Goal: Task Accomplishment & Management: Manage account settings

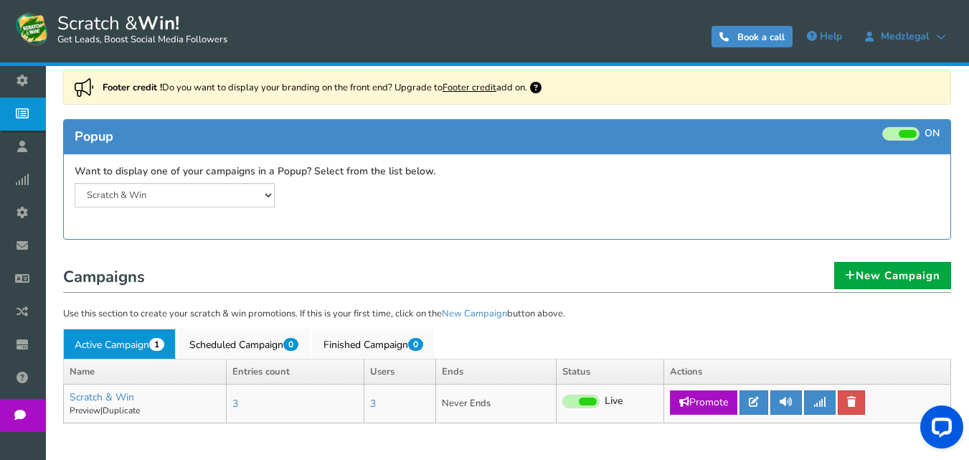
click at [906, 130] on span at bounding box center [908, 134] width 18 height 8
click at [0, 0] on input "ON OFF" at bounding box center [0, 0] width 0 height 0
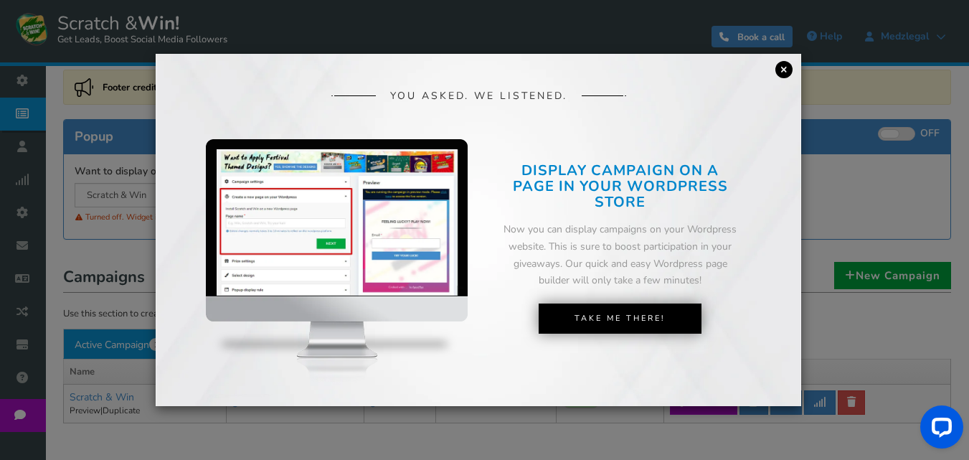
click at [789, 68] on link "×" at bounding box center [783, 69] width 17 height 17
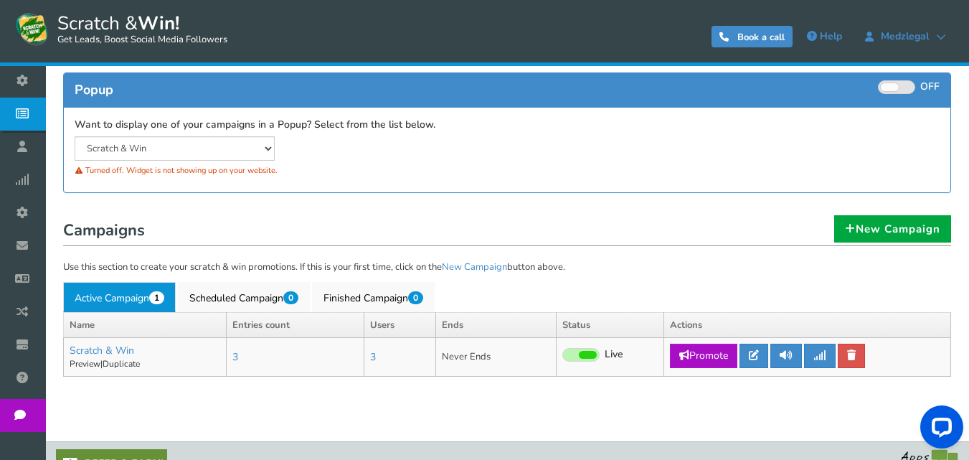
scroll to position [169, 0]
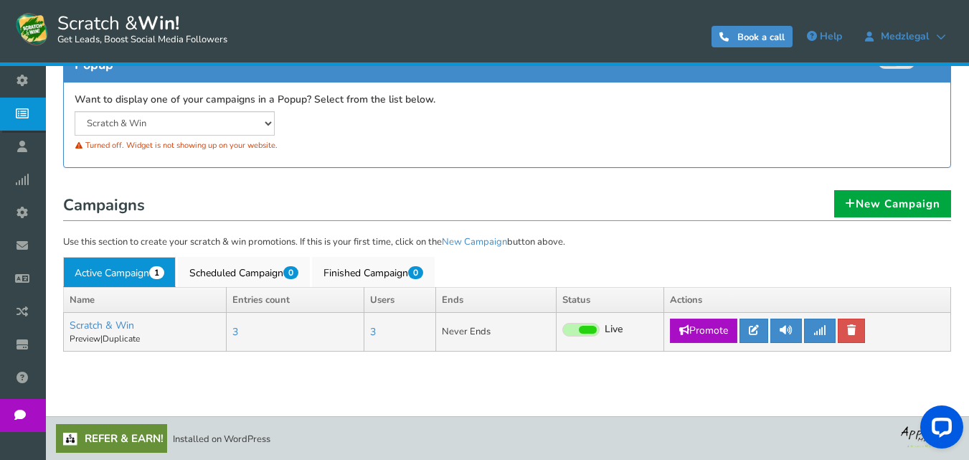
click at [588, 327] on span at bounding box center [588, 330] width 18 height 8
click at [562, 327] on input "Live Paused" at bounding box center [562, 330] width 0 height 9
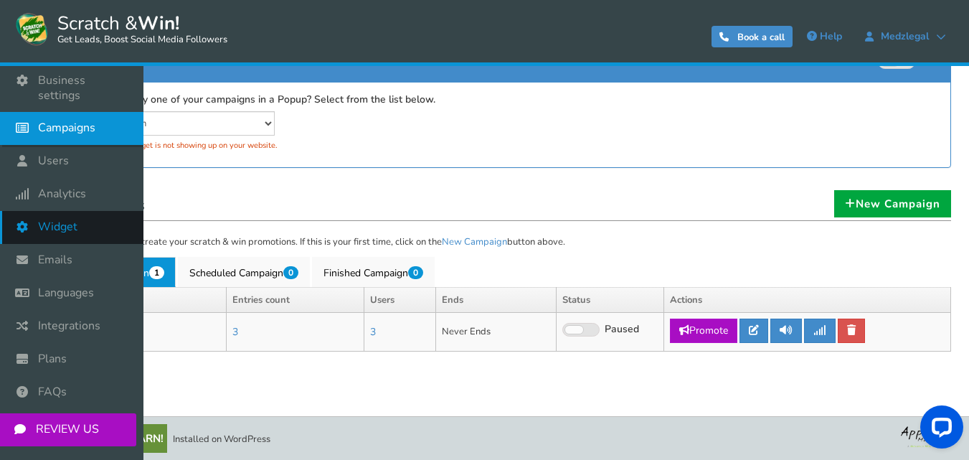
click at [62, 219] on span "Widget" at bounding box center [57, 226] width 39 height 15
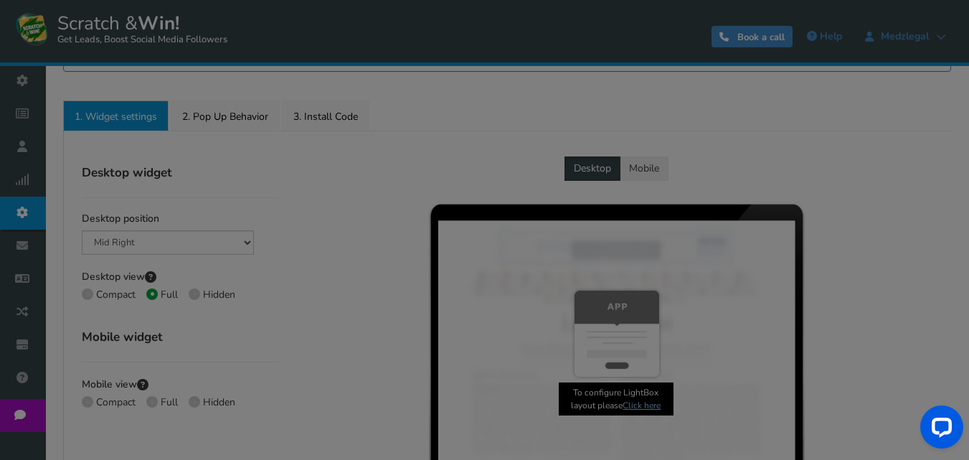
scroll to position [359, 0]
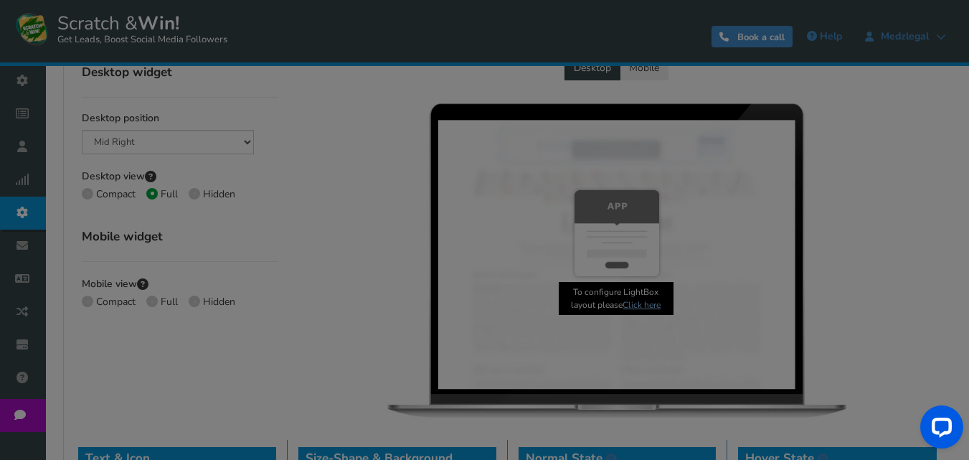
radio input "true"
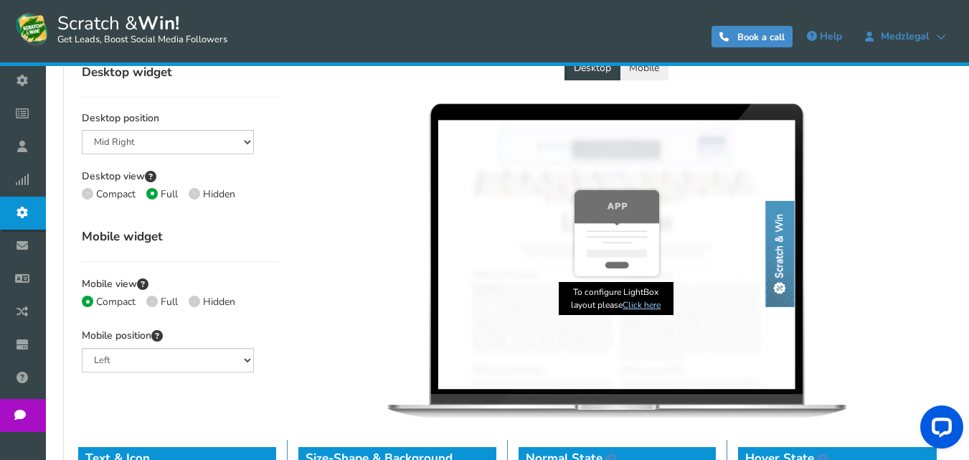
click at [200, 191] on label "Hidden" at bounding box center [212, 195] width 47 height 14
click at [198, 191] on input "Hidden" at bounding box center [193, 195] width 9 height 9
radio input "true"
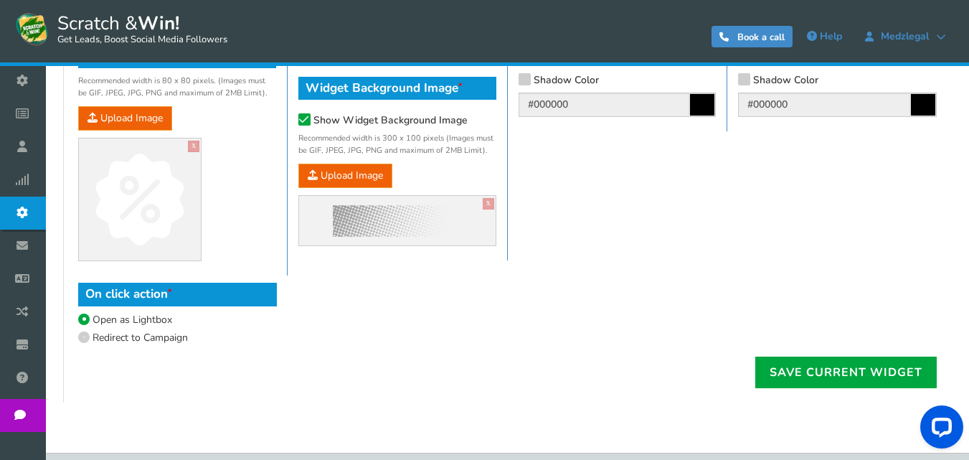
scroll to position [976, 0]
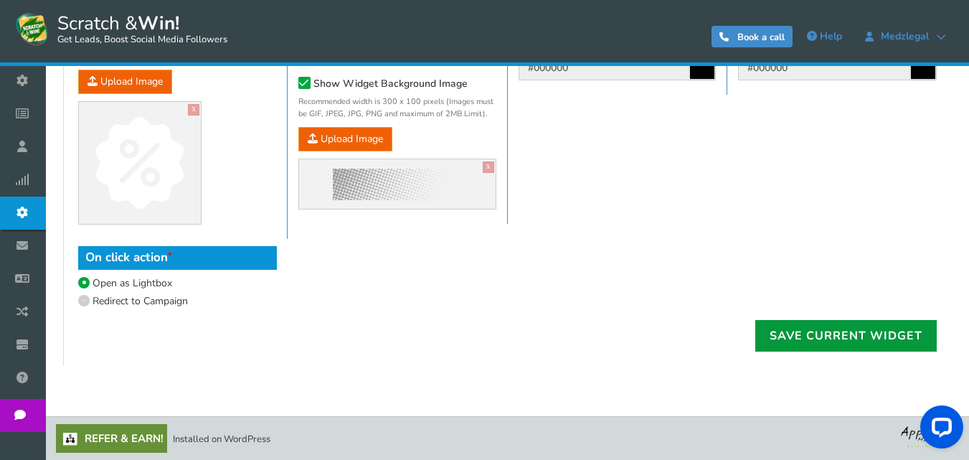
click at [808, 343] on link "Save current widget" at bounding box center [845, 336] width 181 height 32
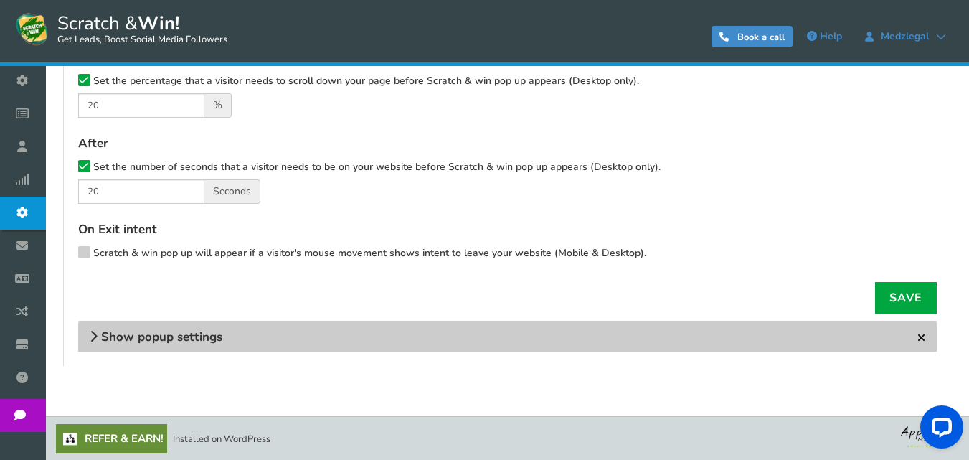
scroll to position [501, 0]
